Goal: Information Seeking & Learning: Check status

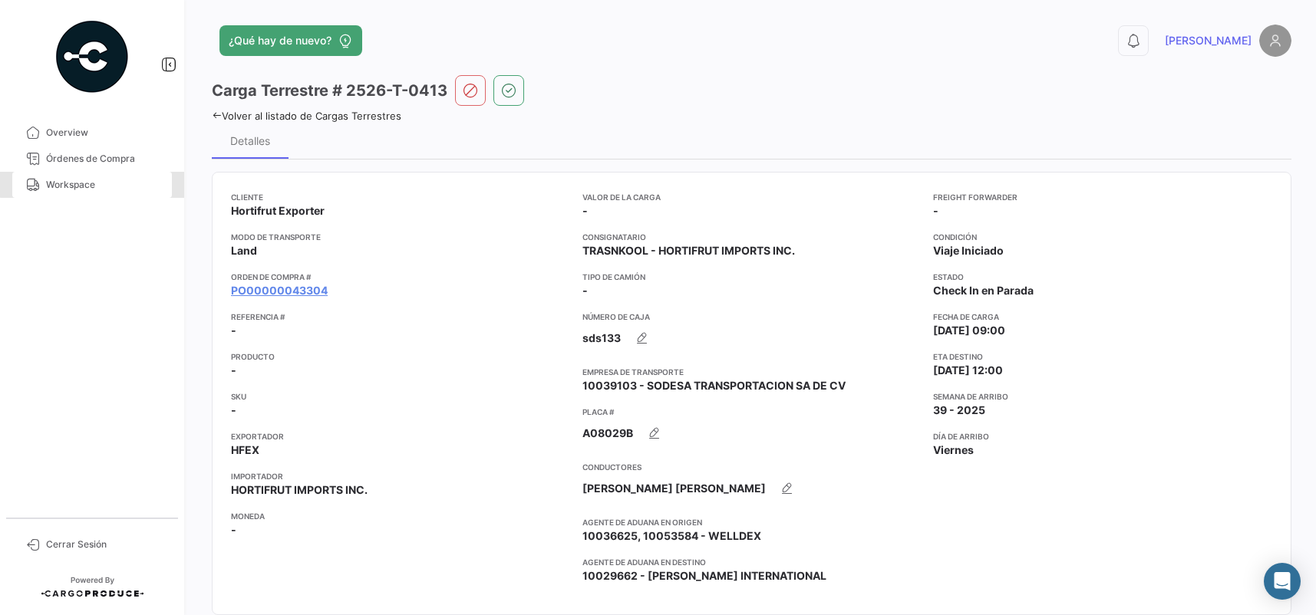
click at [97, 180] on span "Workspace" at bounding box center [106, 185] width 120 height 14
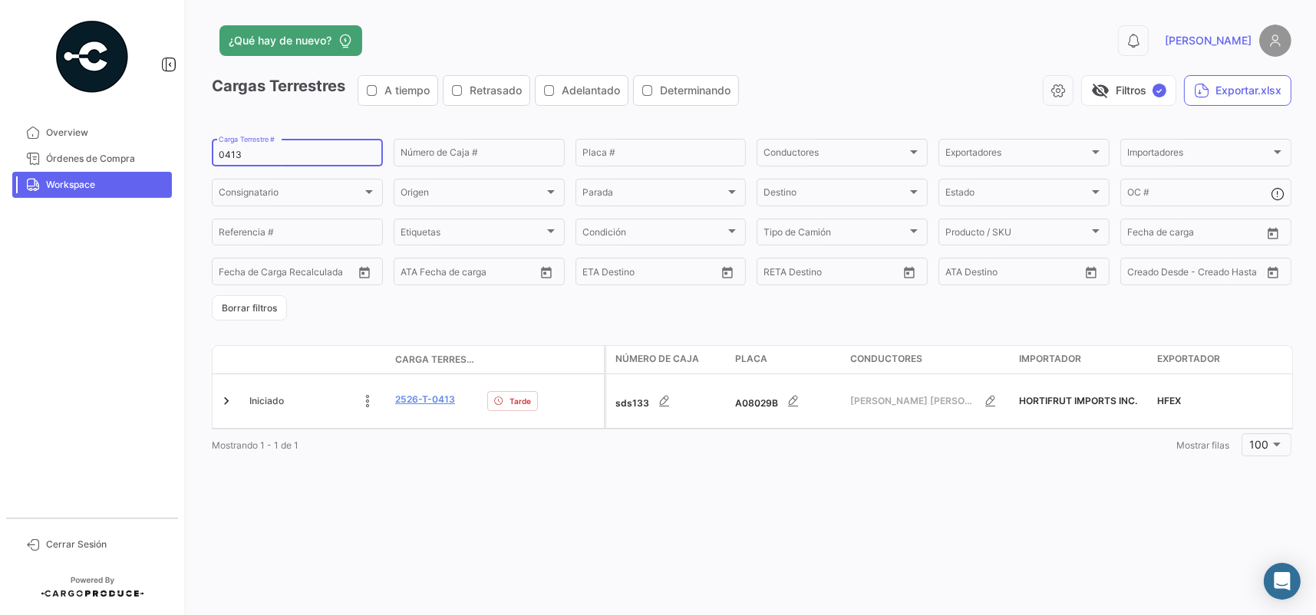
click at [252, 153] on input "0413" at bounding box center [297, 155] width 157 height 11
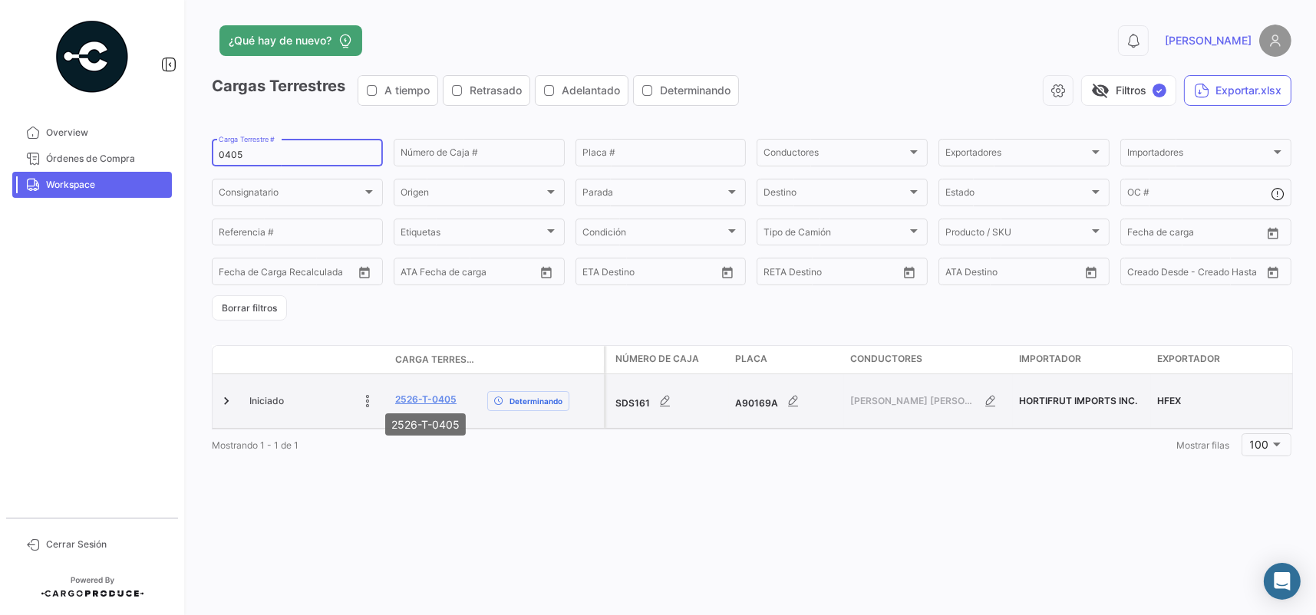
type input "0405"
click at [435, 387] on datatable-body-cell "2526-T-0405" at bounding box center [435, 401] width 92 height 54
click at [435, 397] on link "2526-T-0405" at bounding box center [425, 400] width 61 height 14
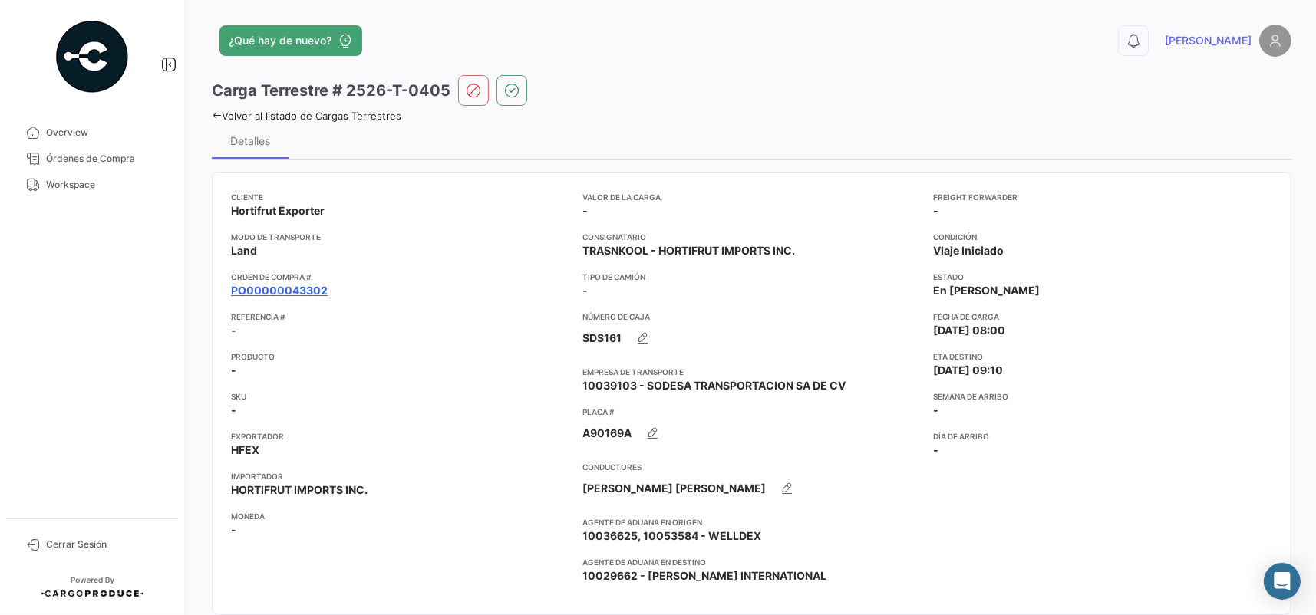
click at [298, 286] on link "PO00000043302" at bounding box center [279, 290] width 97 height 15
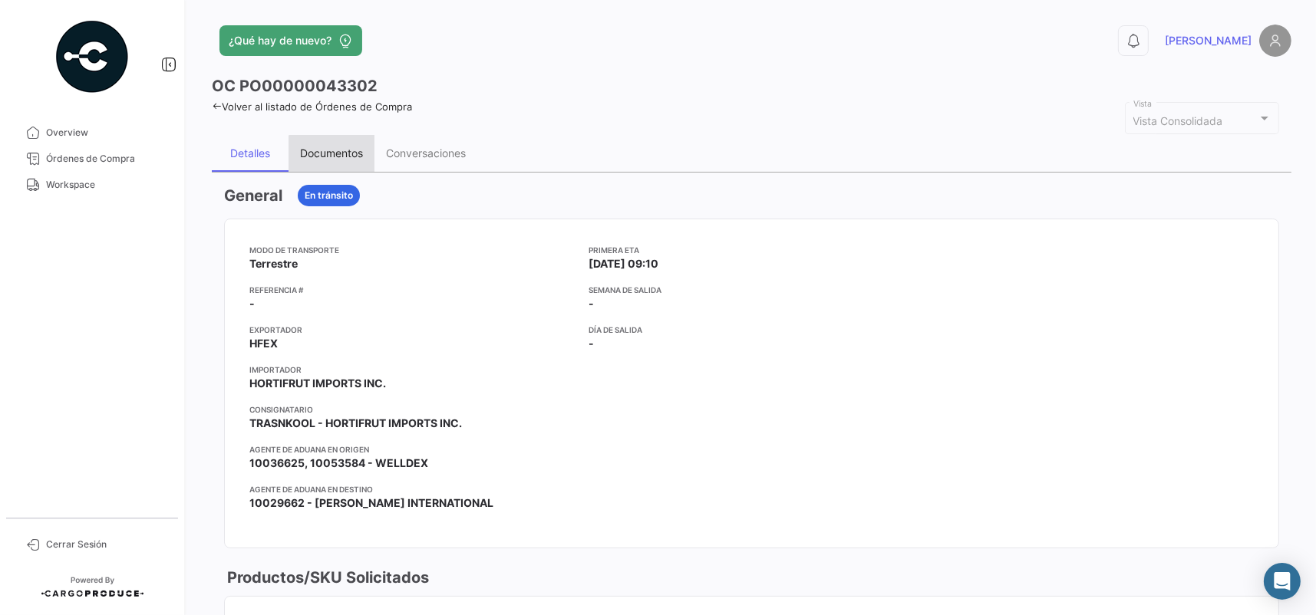
click at [354, 153] on div "Documentos" at bounding box center [331, 153] width 63 height 13
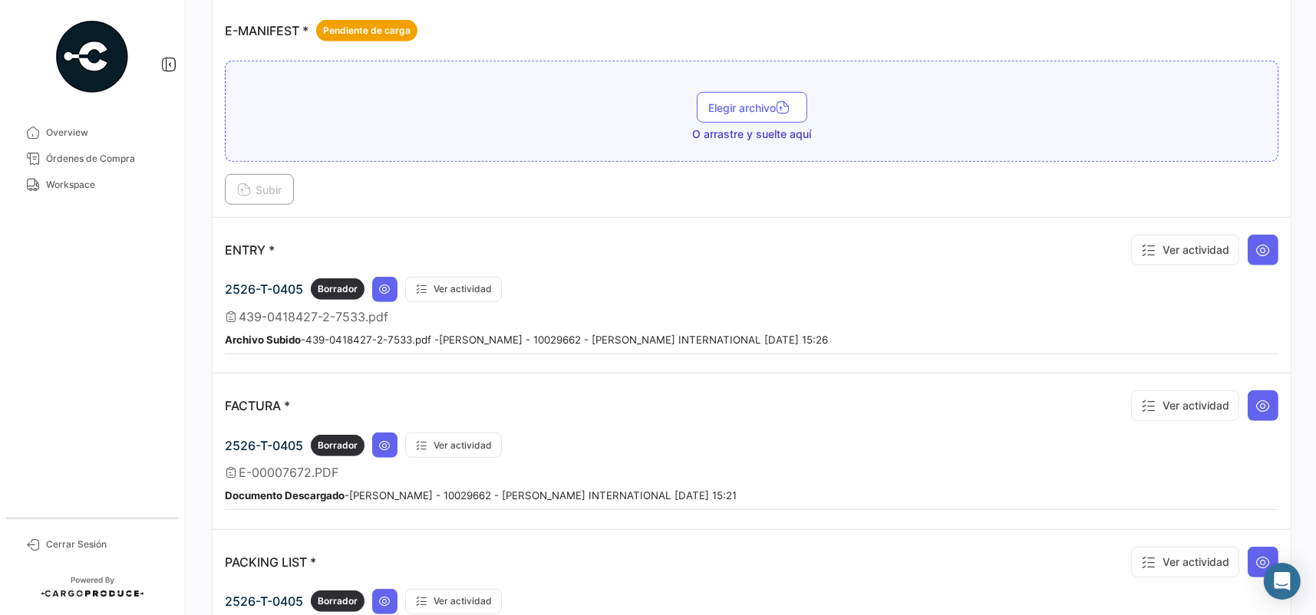
scroll to position [1171, 0]
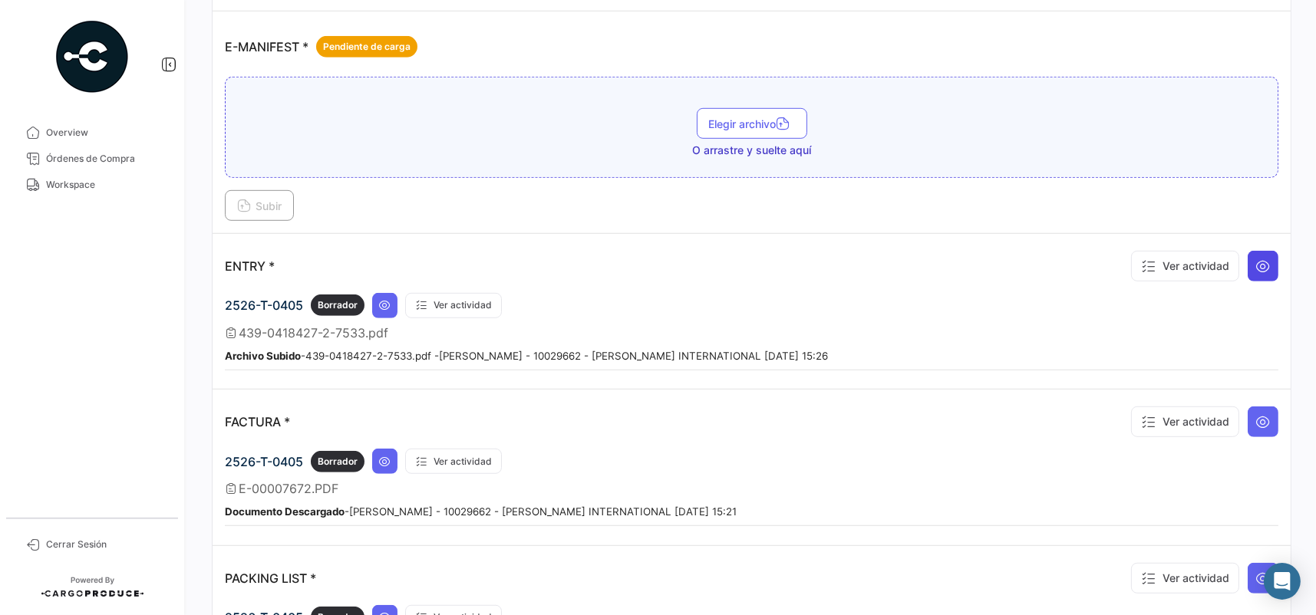
click at [1255, 259] on icon at bounding box center [1262, 266] width 15 height 15
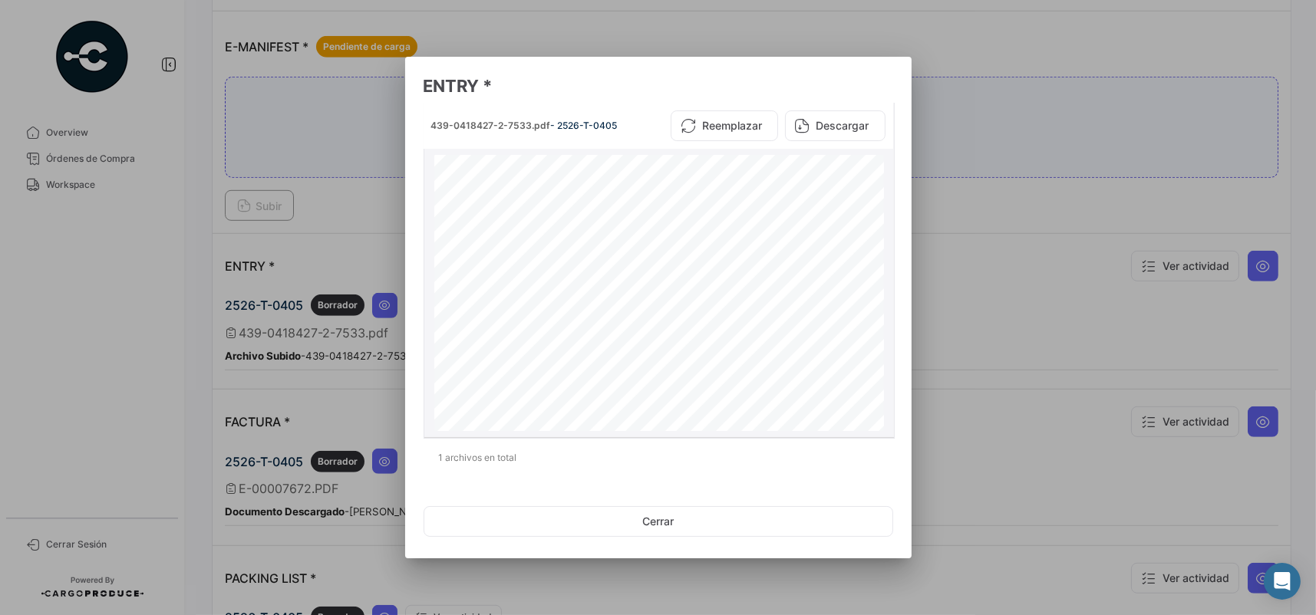
scroll to position [307, 0]
click at [579, 534] on button "Cerrar" at bounding box center [657, 521] width 469 height 31
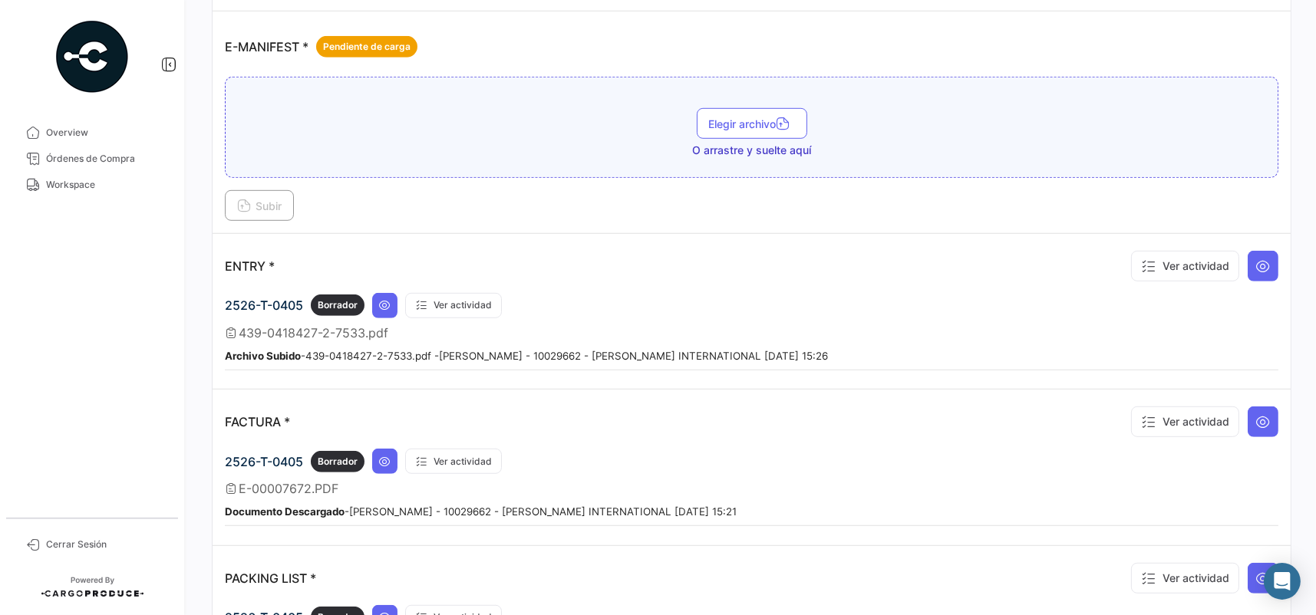
scroll to position [1325, 0]
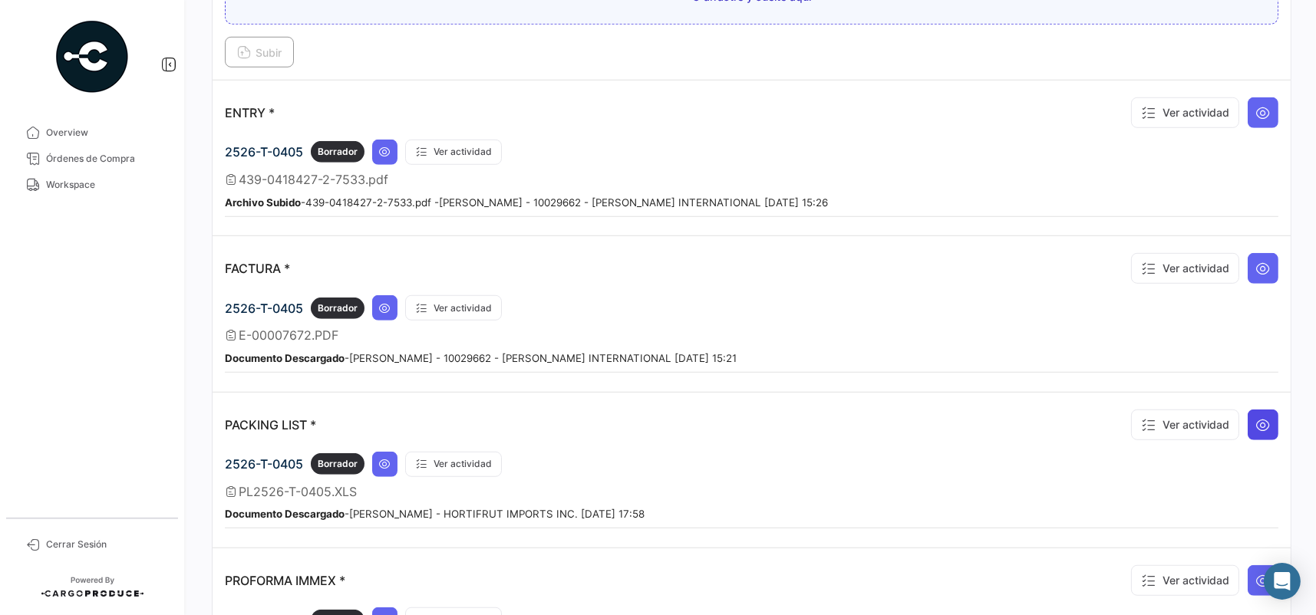
click at [1263, 410] on button at bounding box center [1262, 425] width 31 height 31
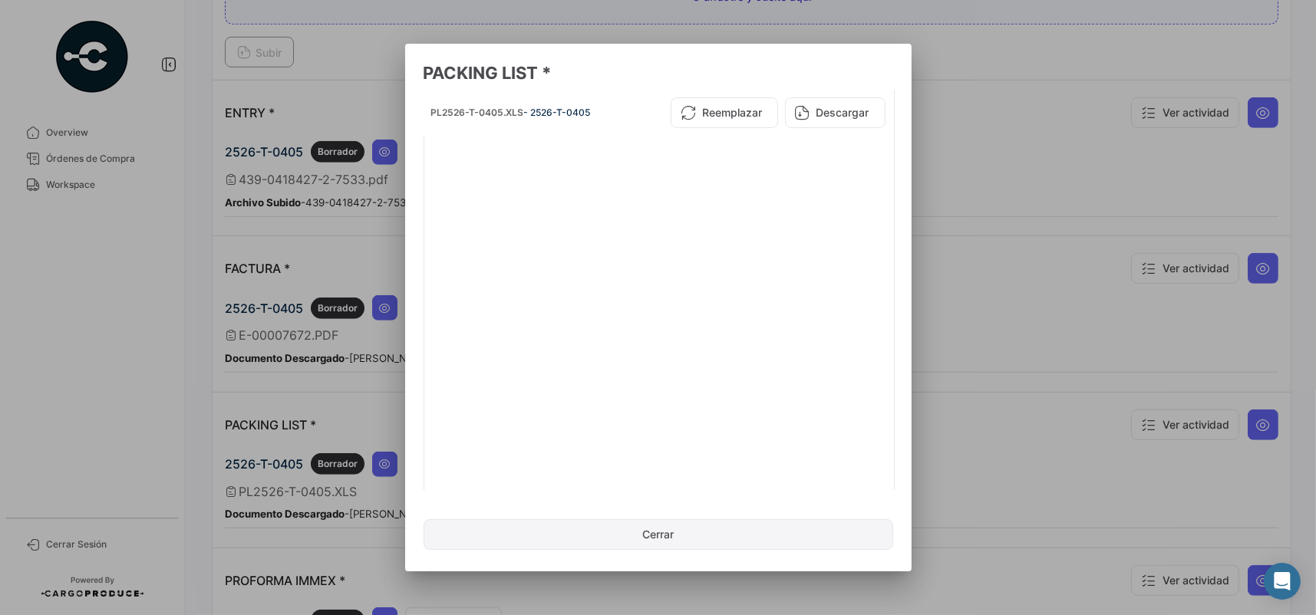
click at [636, 542] on button "Cerrar" at bounding box center [657, 534] width 469 height 31
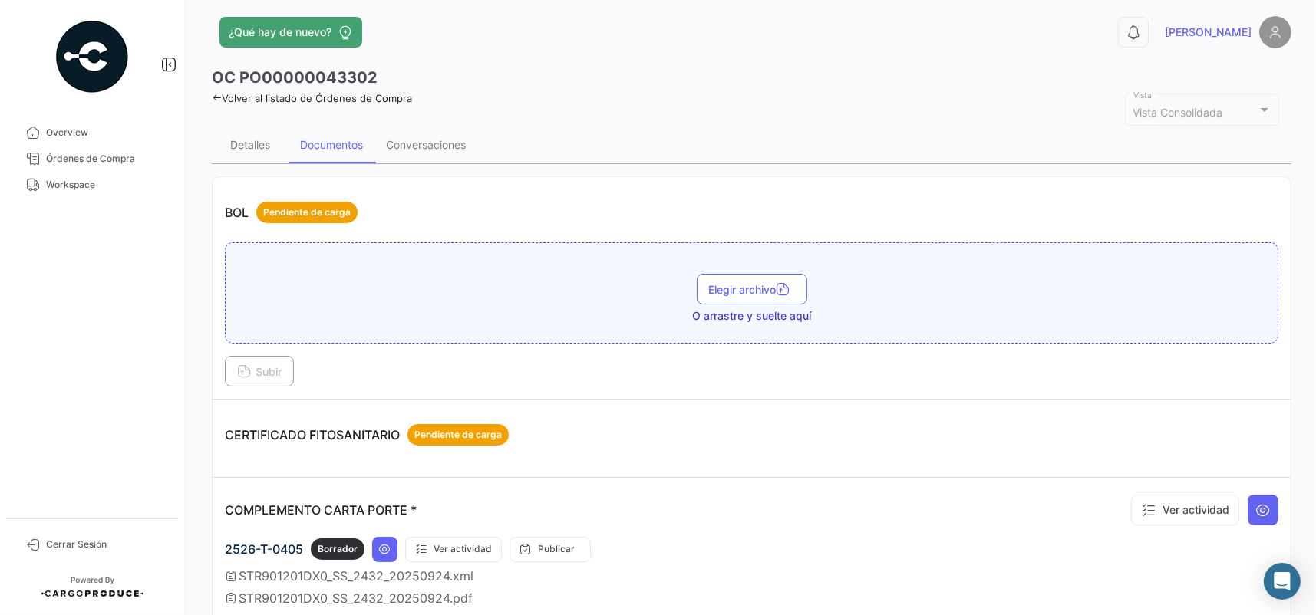
scroll to position [0, 0]
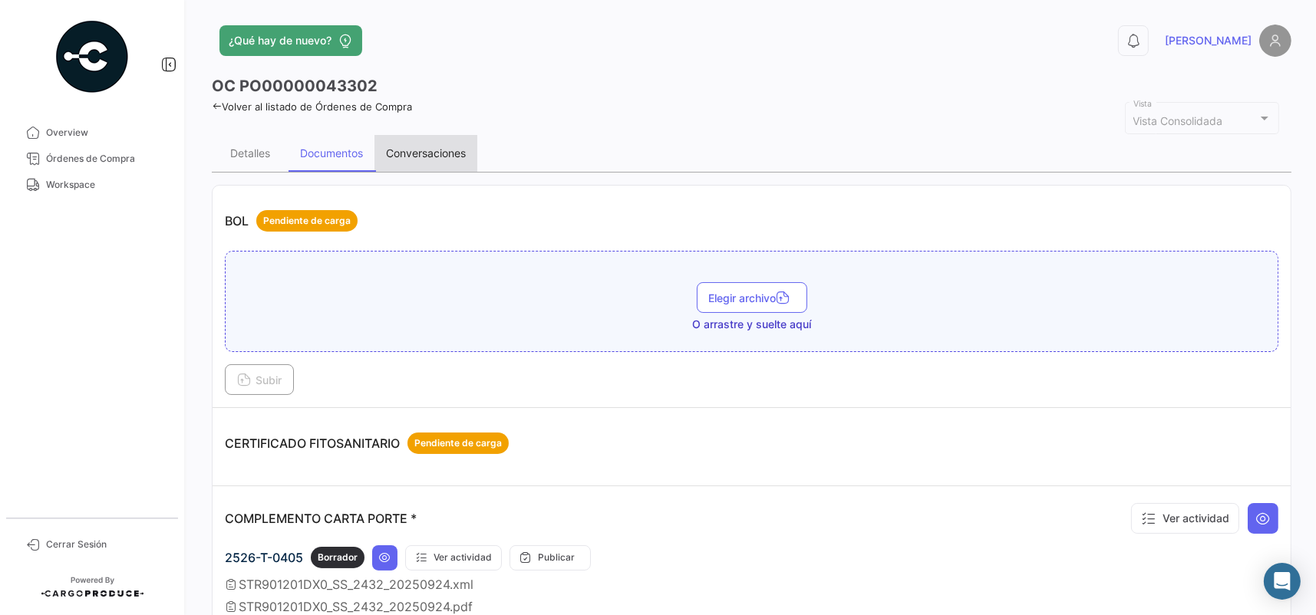
click at [417, 149] on div "Conversaciones" at bounding box center [426, 153] width 80 height 13
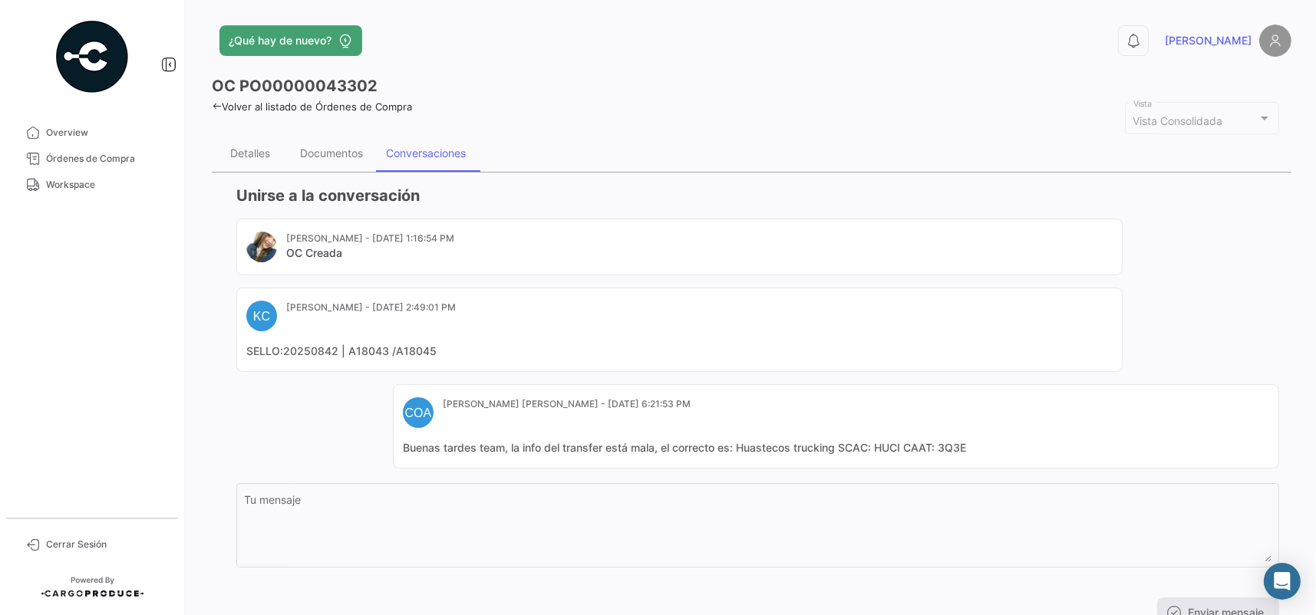
click at [222, 117] on div "OC PO00000043302 Volver al listado de Órdenes de Compra Vista Consolidada Vista…" at bounding box center [751, 357] width 1079 height 565
click at [220, 109] on icon at bounding box center [217, 106] width 10 height 10
